Goal: Transaction & Acquisition: Purchase product/service

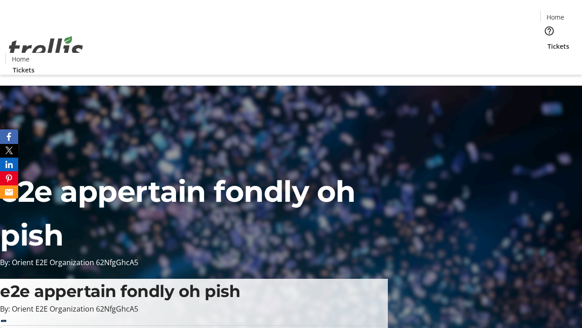
click at [548, 41] on span "Tickets" at bounding box center [559, 46] width 22 height 10
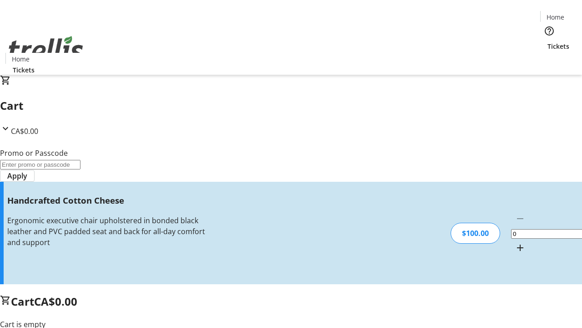
click at [515, 242] on mat-icon "Increment by one" at bounding box center [520, 247] width 11 height 11
type input "1"
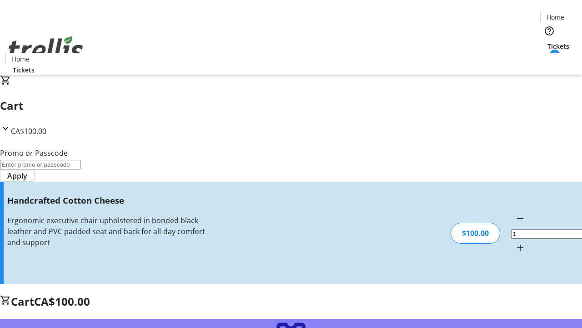
type input "FREE"
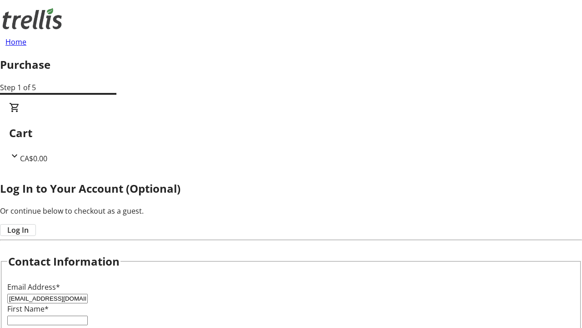
type input "[EMAIL_ADDRESS][DOMAIN_NAME]"
type input "Willow"
type input "[PERSON_NAME]"
